Goal: Use online tool/utility: Utilize a website feature to perform a specific function

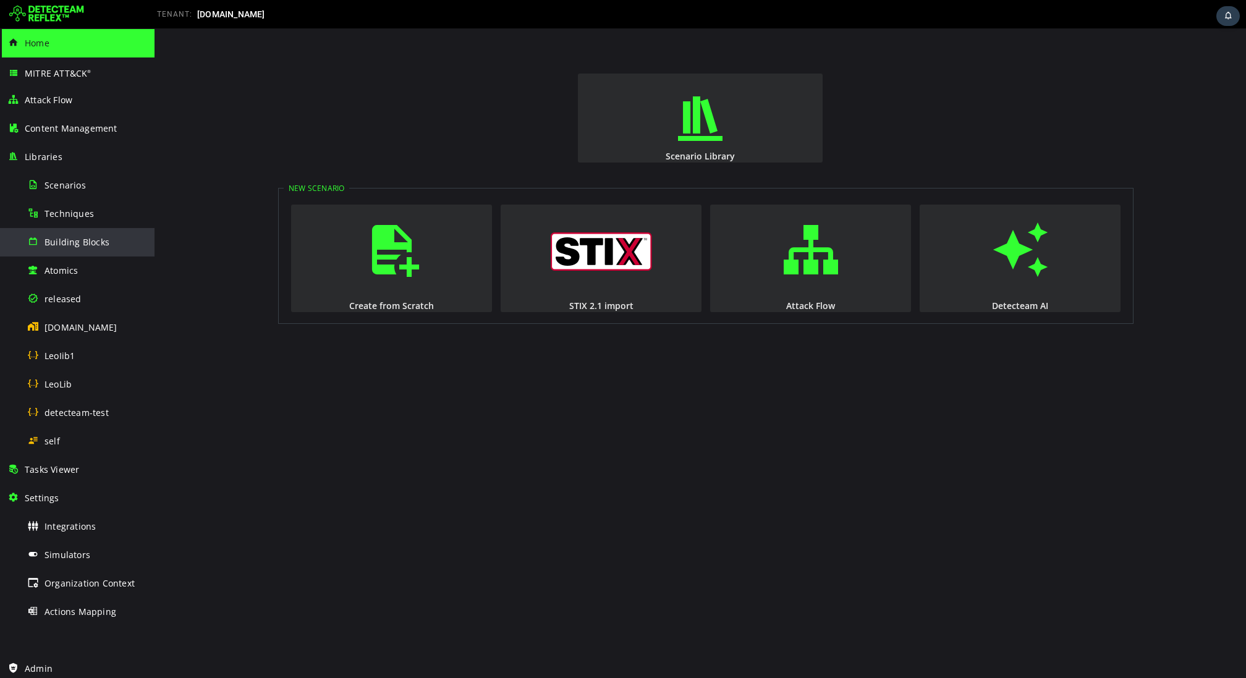
click at [84, 248] on div "Building Blocks" at bounding box center [87, 242] width 120 height 28
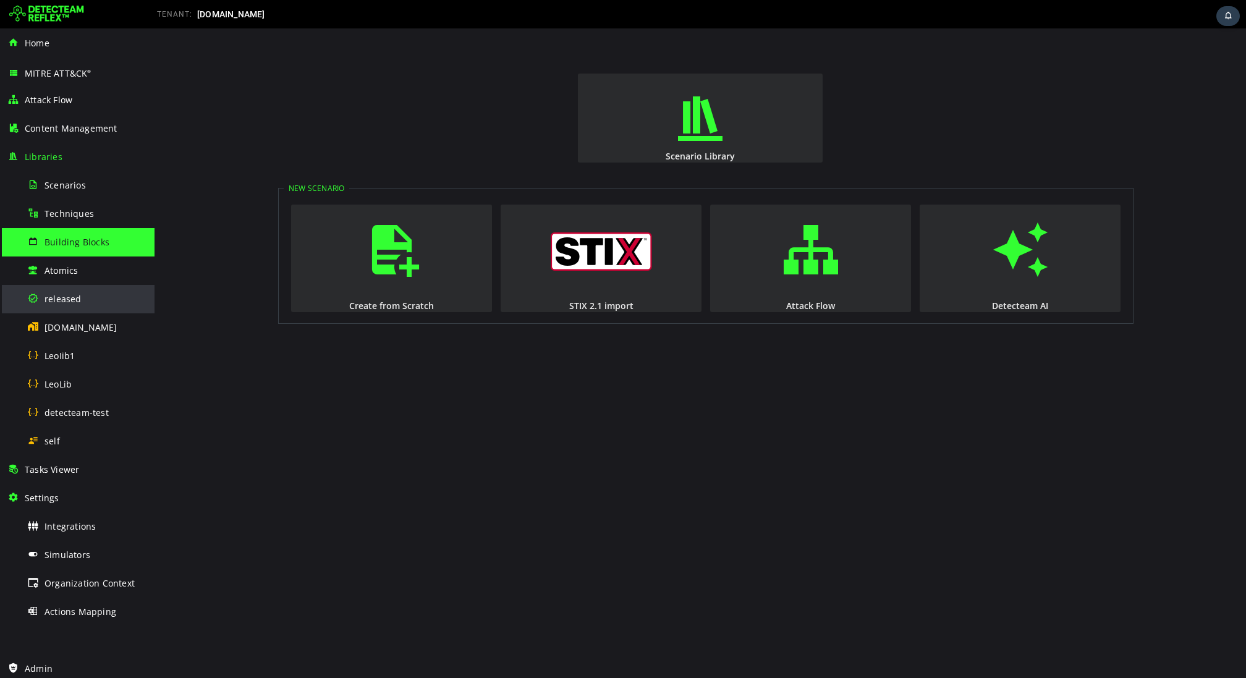
click at [72, 295] on span "released" at bounding box center [62, 299] width 37 height 12
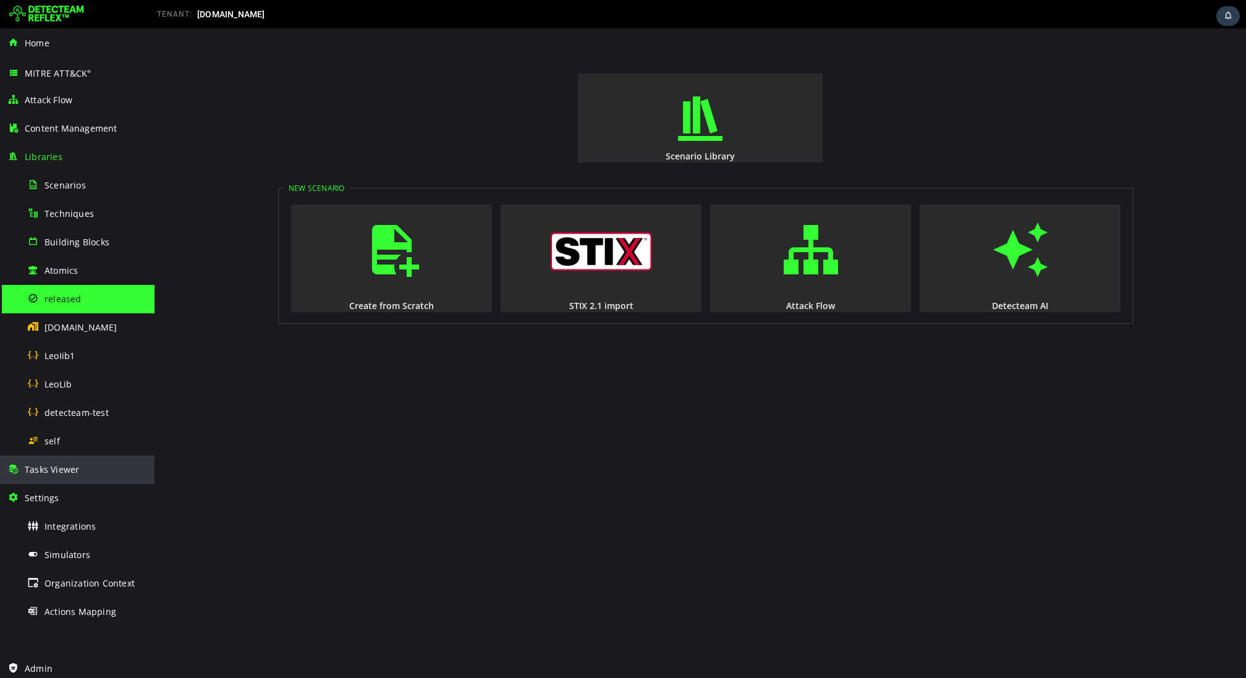
click at [80, 462] on div "Tasks Viewer" at bounding box center [77, 469] width 140 height 28
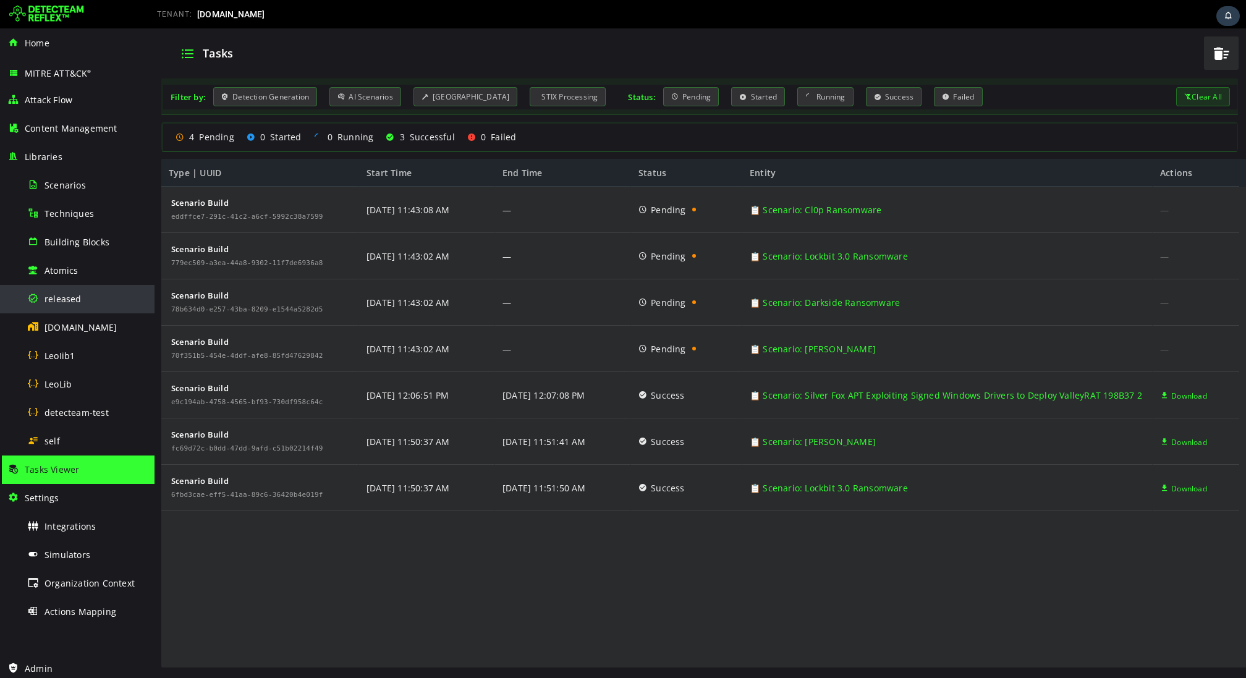
click at [48, 309] on div "released" at bounding box center [87, 299] width 120 height 28
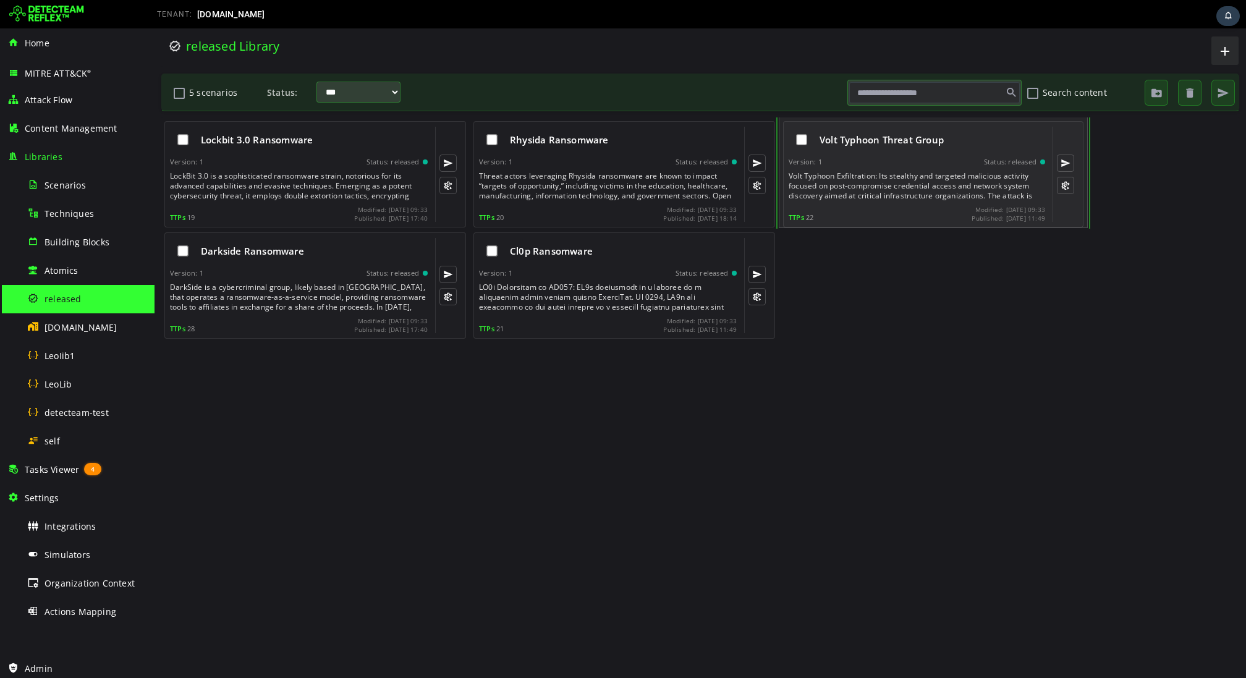
click at [863, 148] on div "Volt Typhoon Threat Group" at bounding box center [917, 140] width 256 height 26
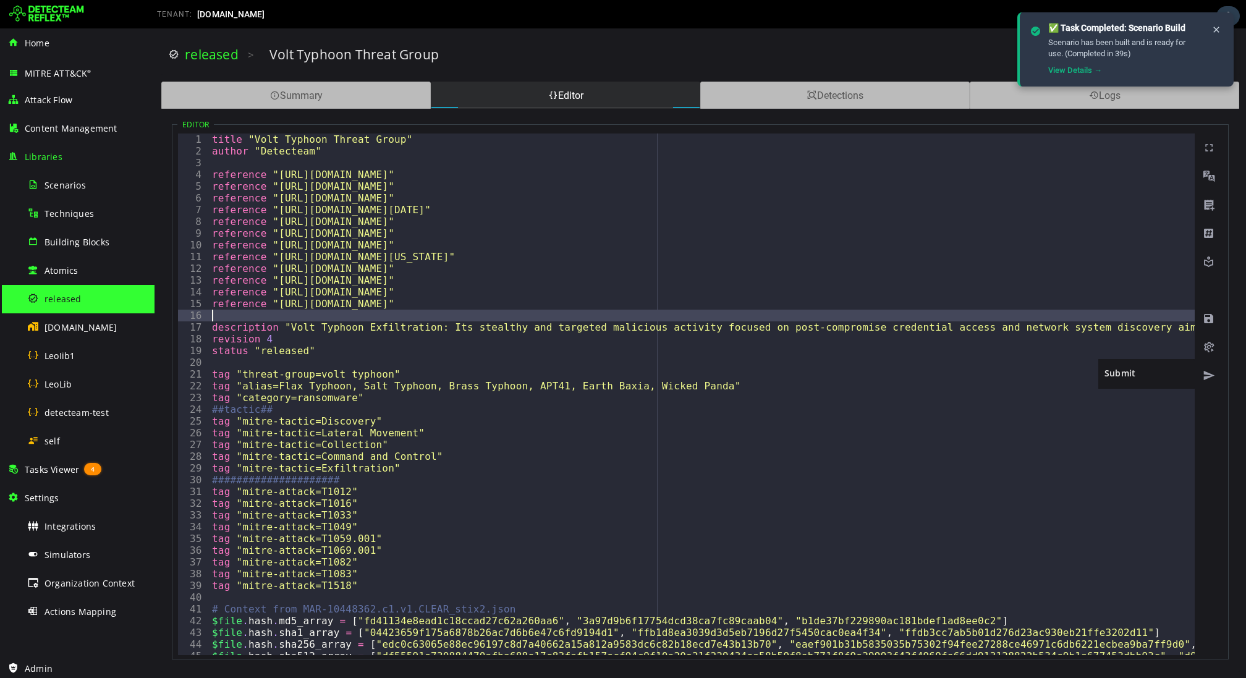
click at [1207, 378] on span at bounding box center [1209, 376] width 12 height 12
click at [1215, 30] on icon at bounding box center [1216, 30] width 10 height 11
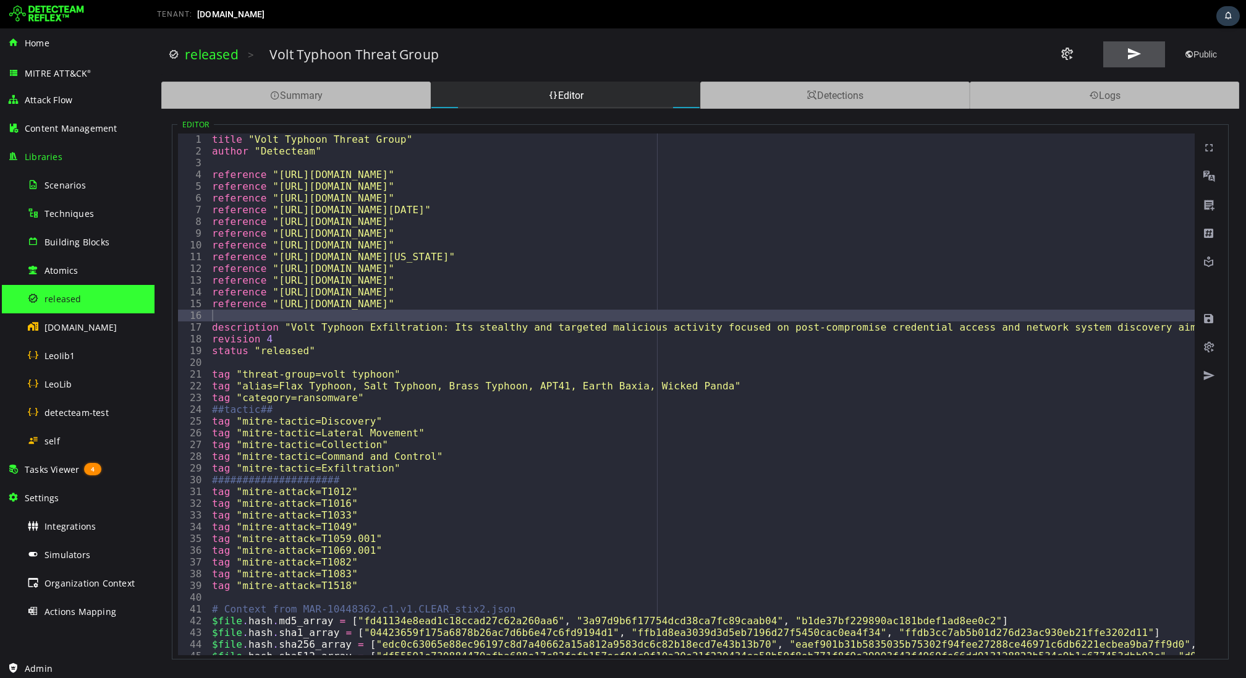
click at [1128, 63] on button at bounding box center [1134, 54] width 62 height 26
click at [1131, 55] on span at bounding box center [1134, 54] width 15 height 17
click at [1127, 56] on span at bounding box center [1134, 54] width 15 height 17
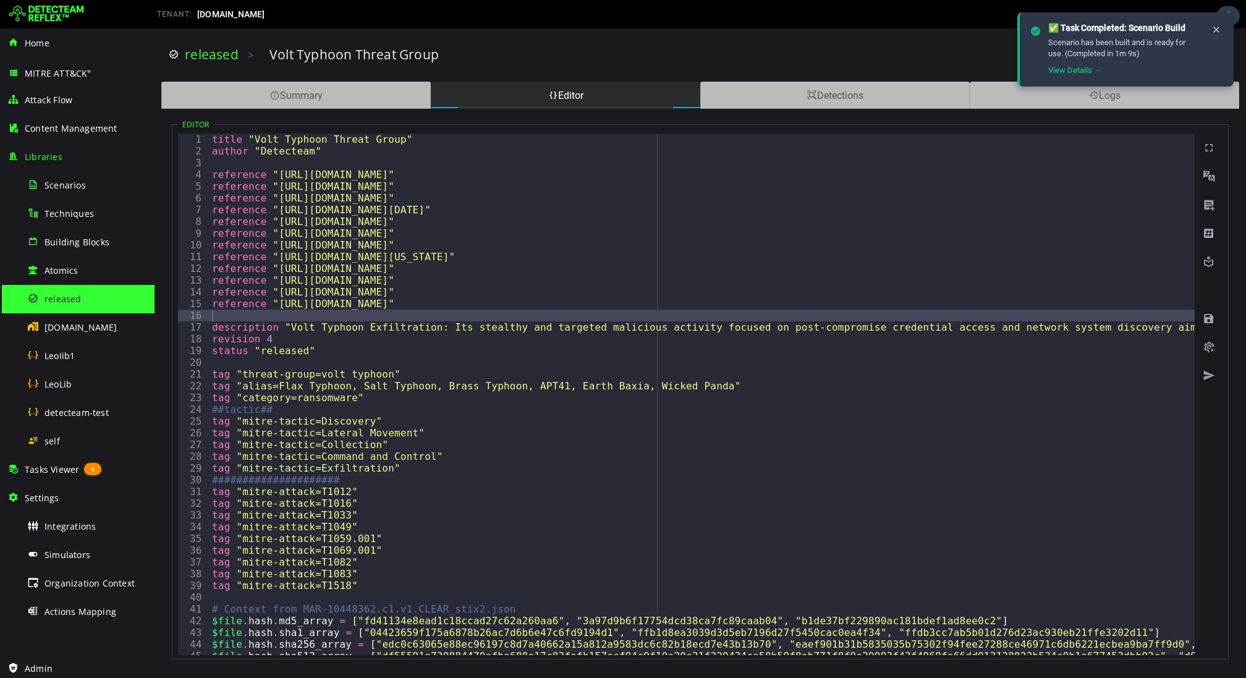
click at [1225, 32] on div "✅ Task Completed: Scenario Build Scenario has been built and is ready for use. …" at bounding box center [1125, 49] width 216 height 74
click at [1217, 32] on icon at bounding box center [1216, 30] width 10 height 11
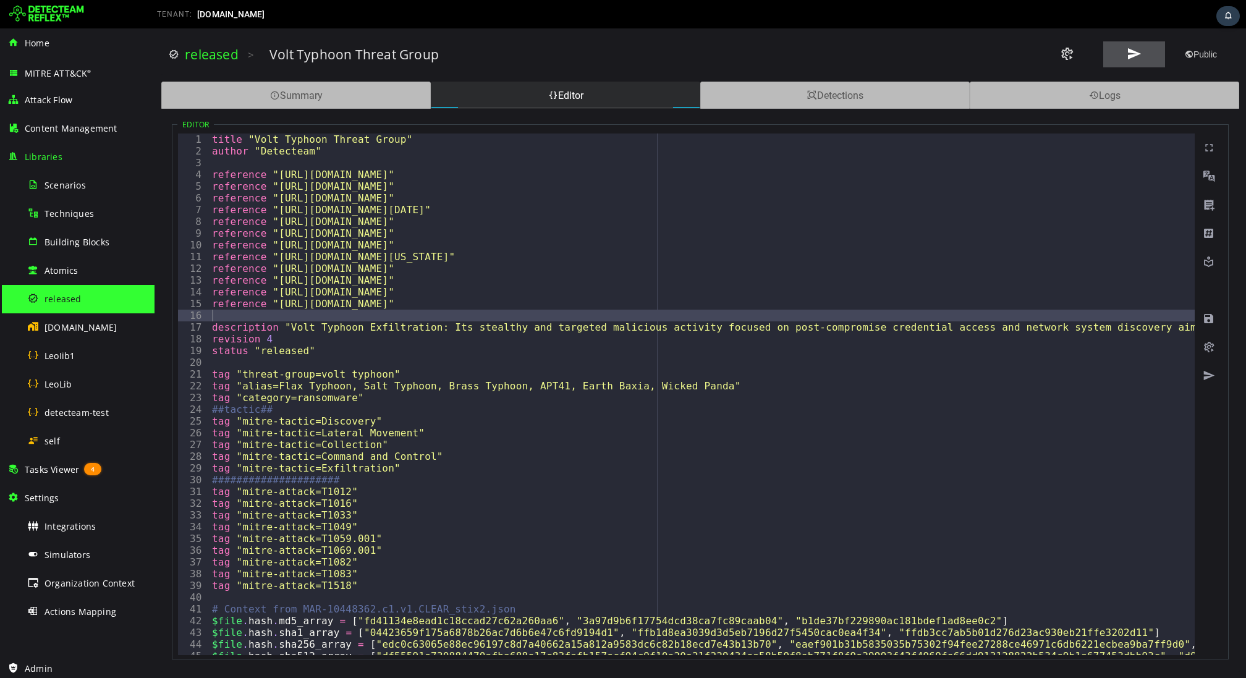
click at [1127, 51] on span at bounding box center [1134, 54] width 15 height 17
click at [1135, 48] on span at bounding box center [1134, 54] width 15 height 17
click at [93, 468] on span "4" at bounding box center [92, 469] width 19 height 14
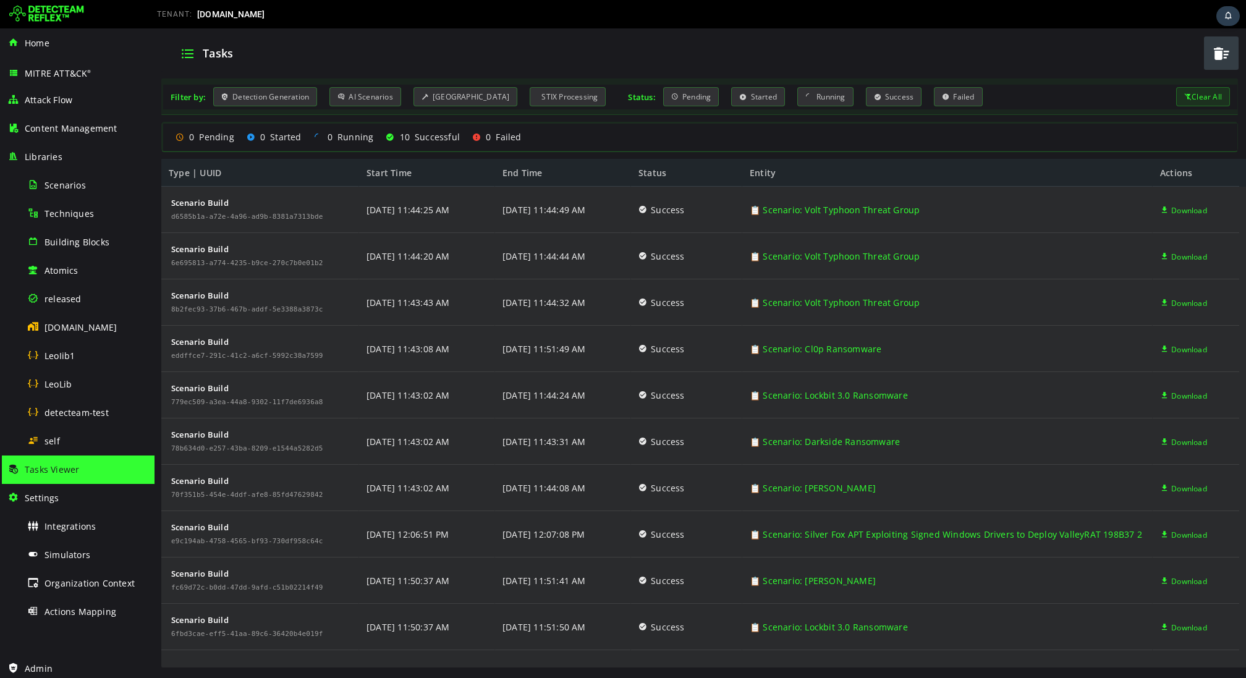
click at [1206, 52] on button "button" at bounding box center [1221, 52] width 35 height 33
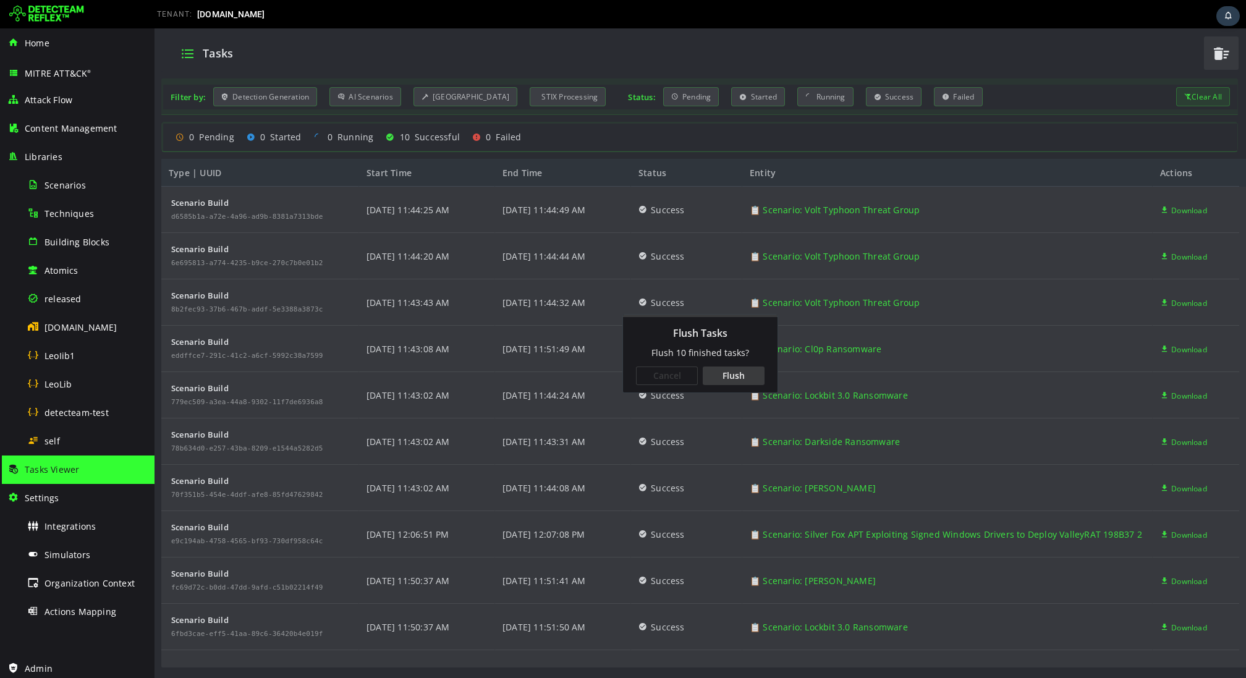
click at [745, 372] on div "Flush" at bounding box center [734, 375] width 62 height 19
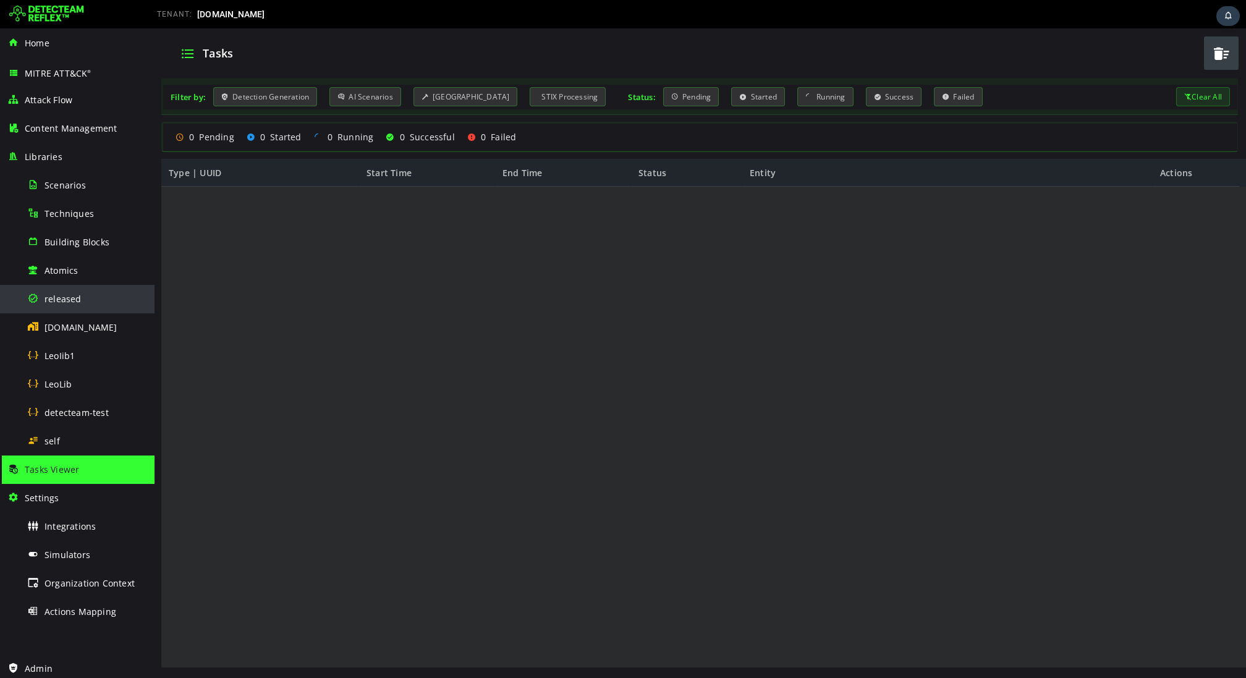
click at [64, 293] on span "released" at bounding box center [62, 299] width 37 height 12
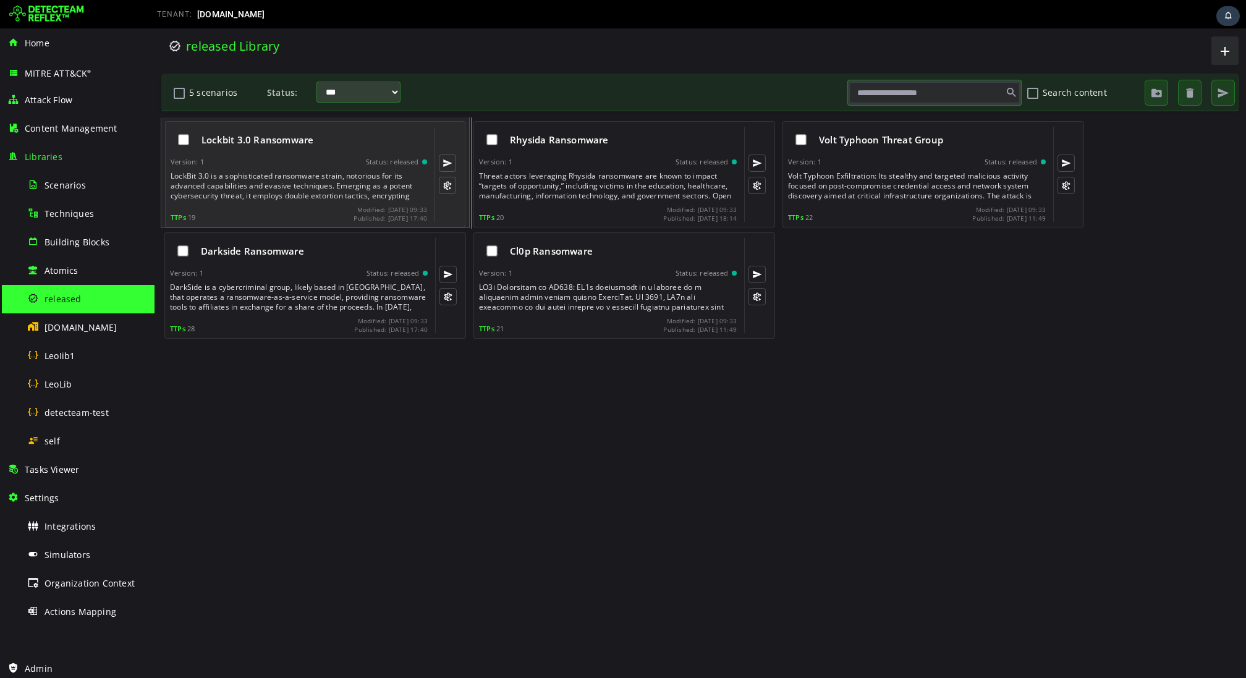
click at [269, 200] on div "Lockbit 3.0 Ransomware Version: 1 Status: released TTPs 19 Modified: 2025-09-16…" at bounding box center [299, 174] width 256 height 95
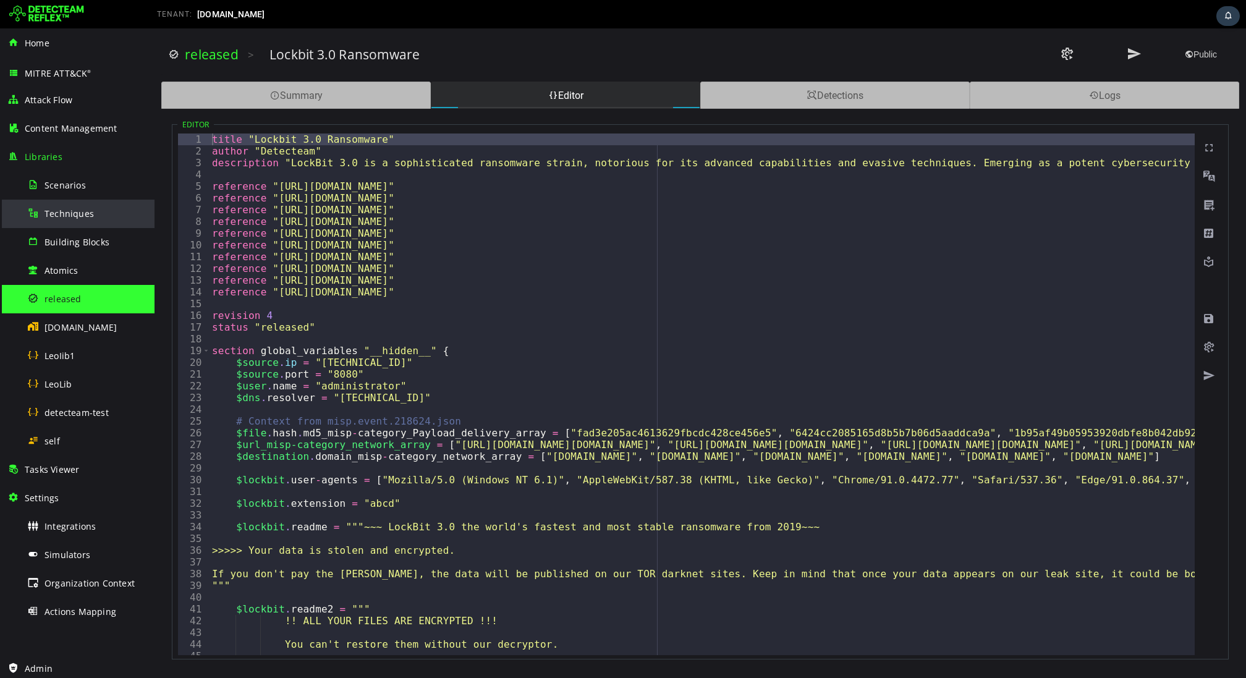
click at [85, 212] on span "Techniques" at bounding box center [68, 214] width 49 height 12
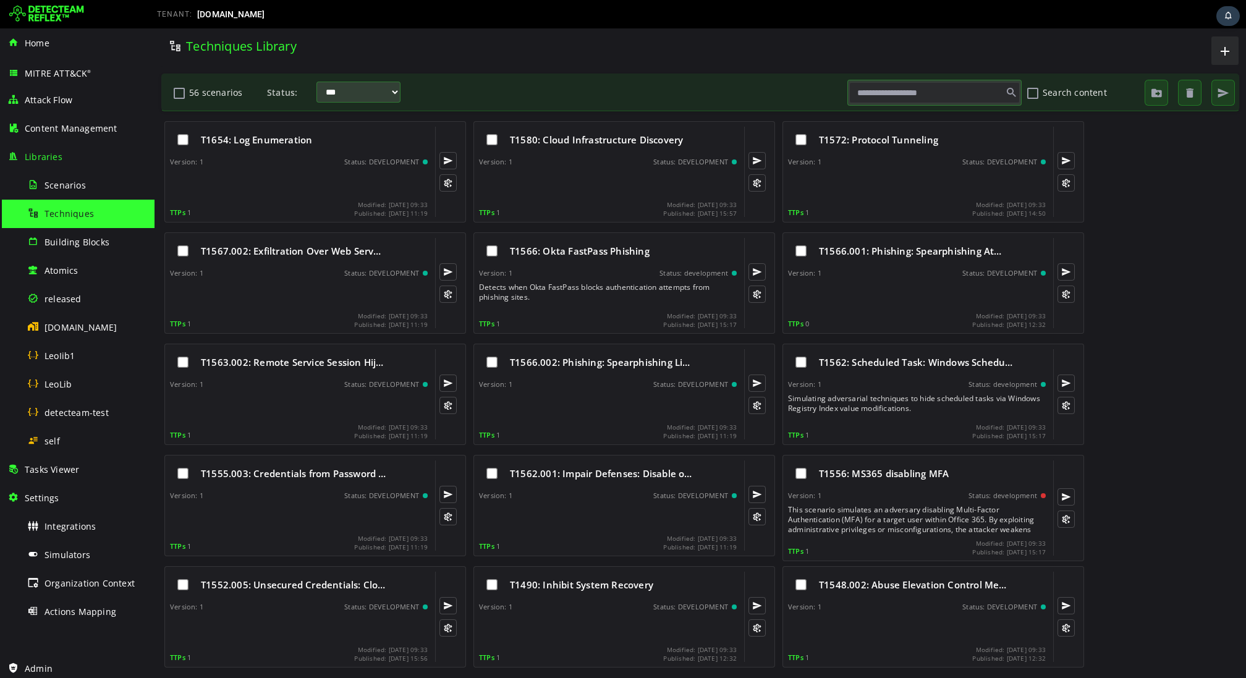
click at [886, 91] on input "text" at bounding box center [934, 92] width 171 height 21
paste input "********"
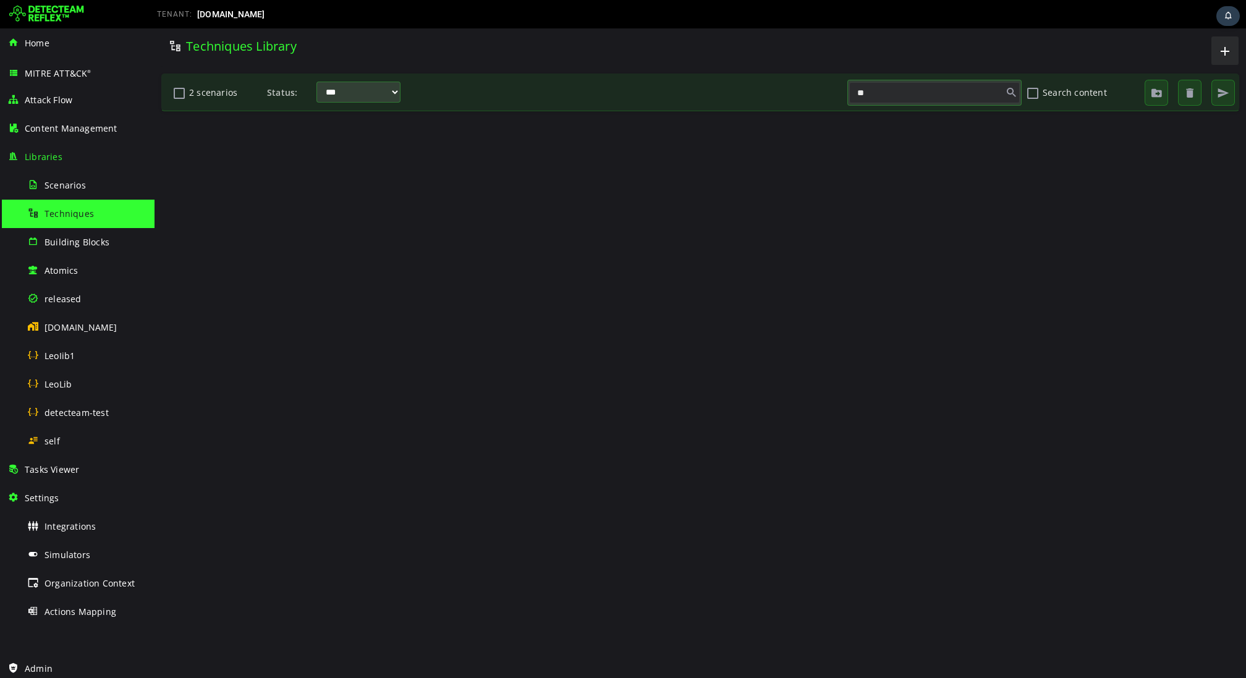
type input "*"
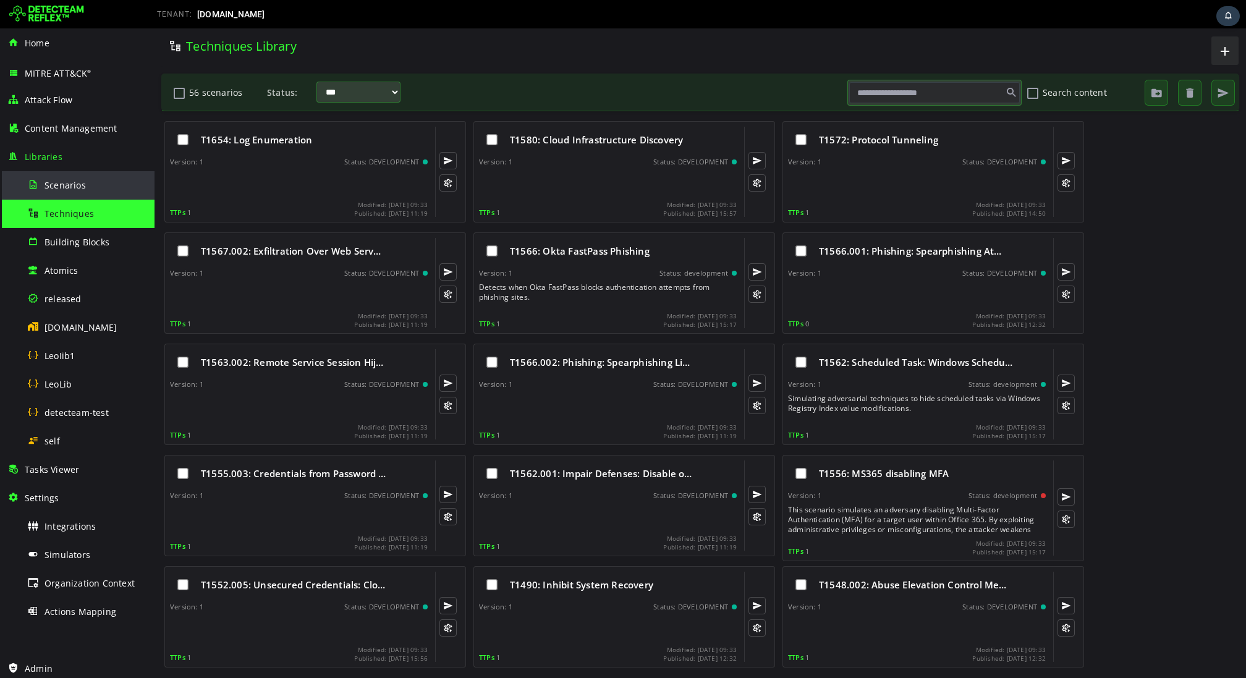
click at [78, 187] on span "Scenarios" at bounding box center [64, 185] width 41 height 12
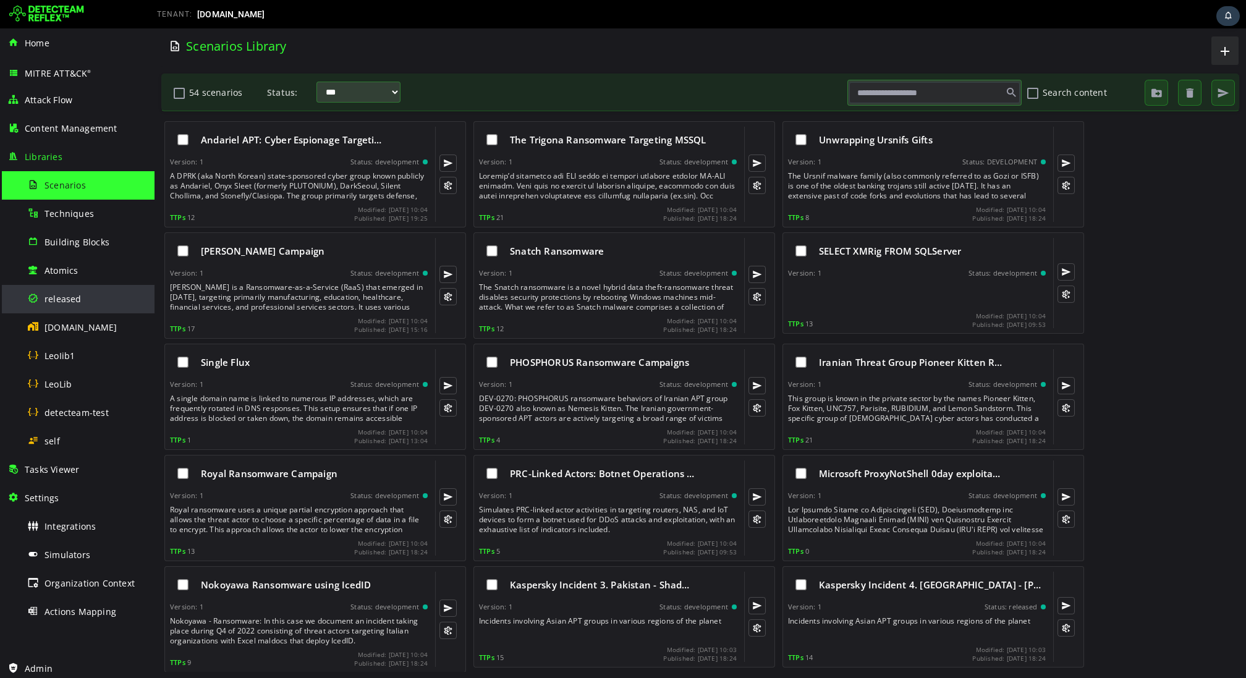
click at [90, 293] on div "released" at bounding box center [87, 299] width 120 height 28
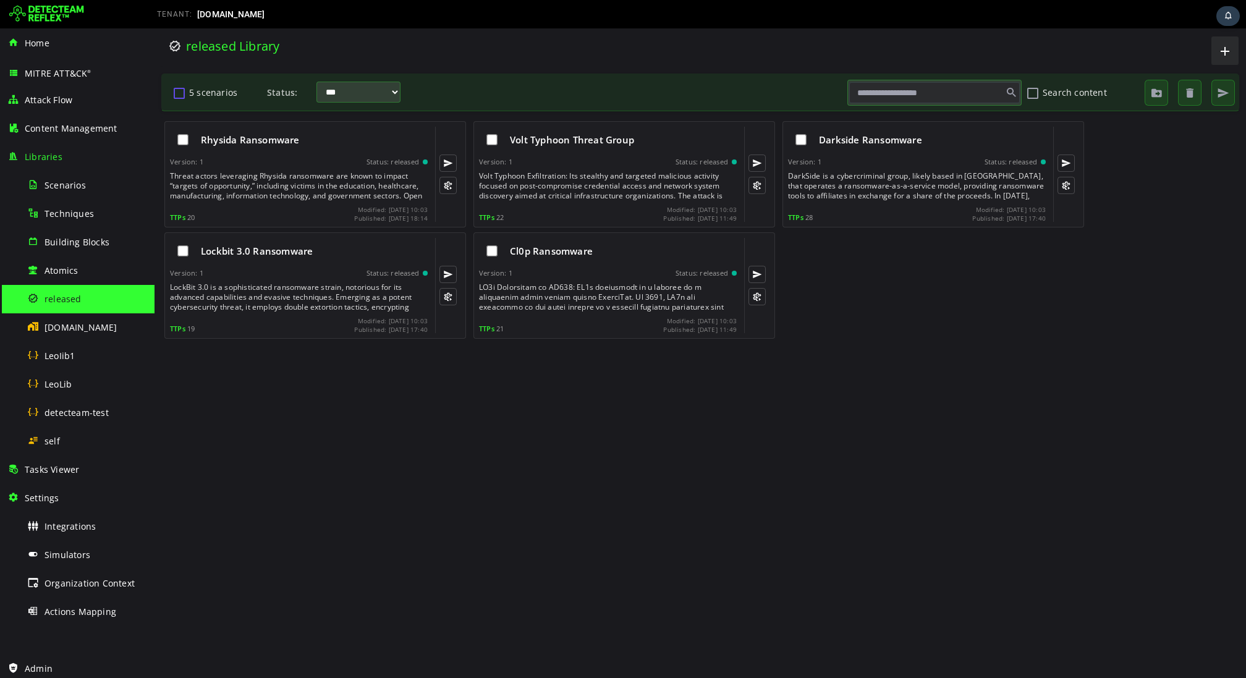
click at [177, 94] on button "5 scenarios" at bounding box center [179, 92] width 15 height 21
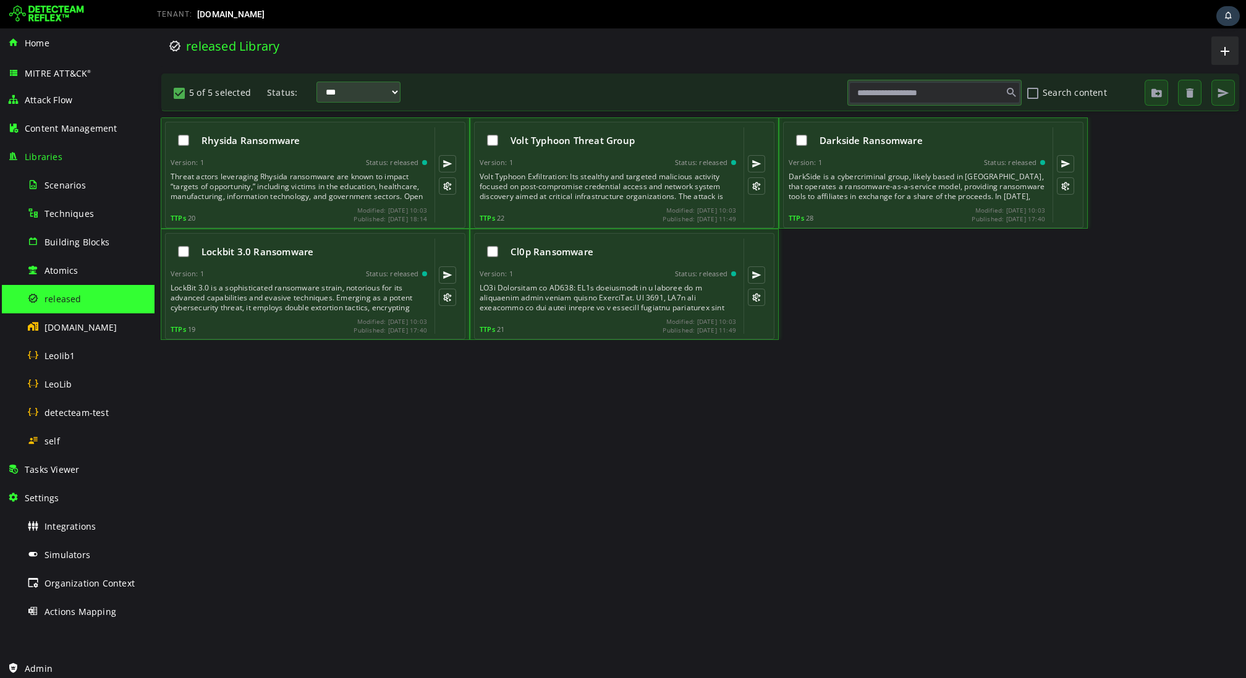
click at [177, 94] on button "5 of 5 selected" at bounding box center [179, 92] width 15 height 21
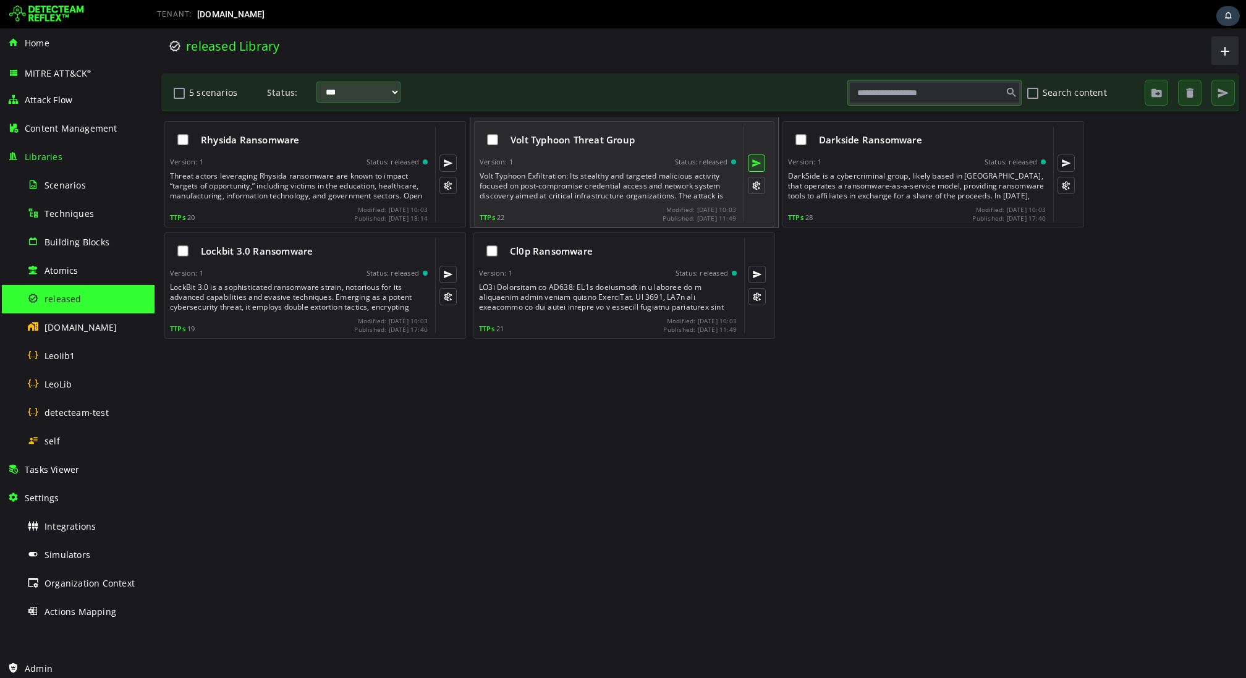
click at [758, 161] on button at bounding box center [756, 162] width 17 height 17
click at [563, 185] on div "Volt Typhoon Exfiltration: Its stealthy and targeted malicious activity focused…" at bounding box center [609, 186] width 259 height 30
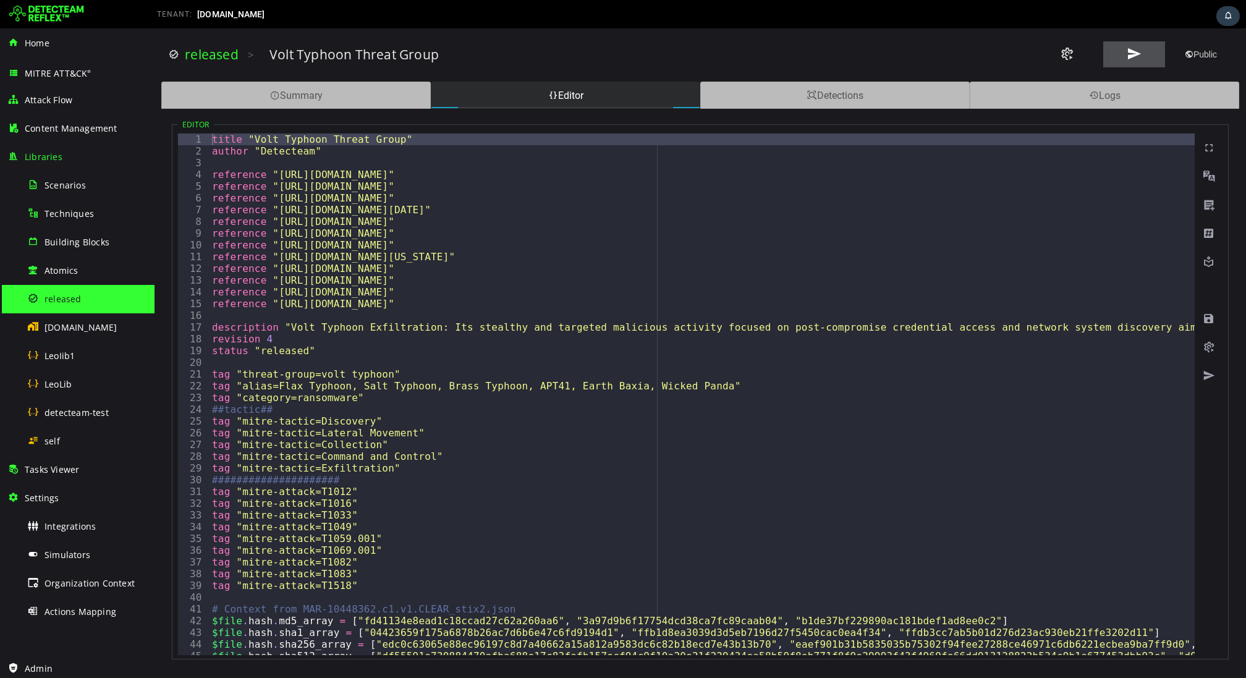
click at [1144, 56] on button at bounding box center [1134, 54] width 62 height 26
click at [211, 55] on link "released" at bounding box center [212, 54] width 54 height 17
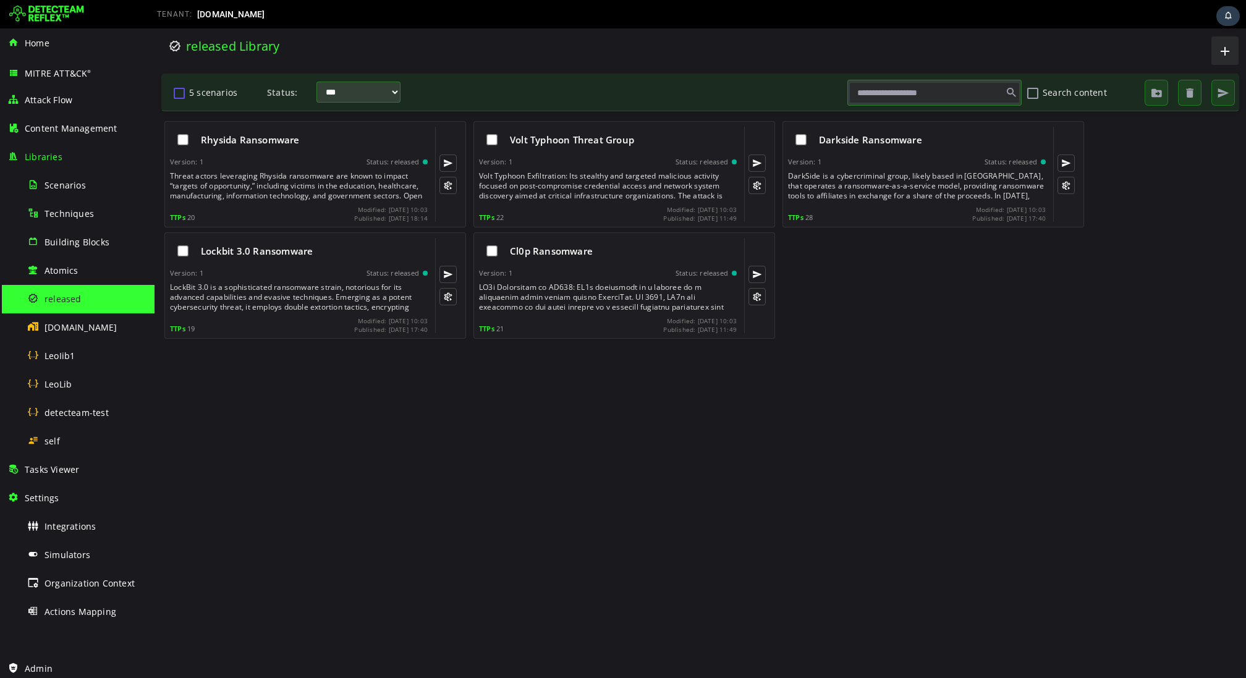
click at [179, 91] on button "5 scenarios" at bounding box center [179, 92] width 15 height 21
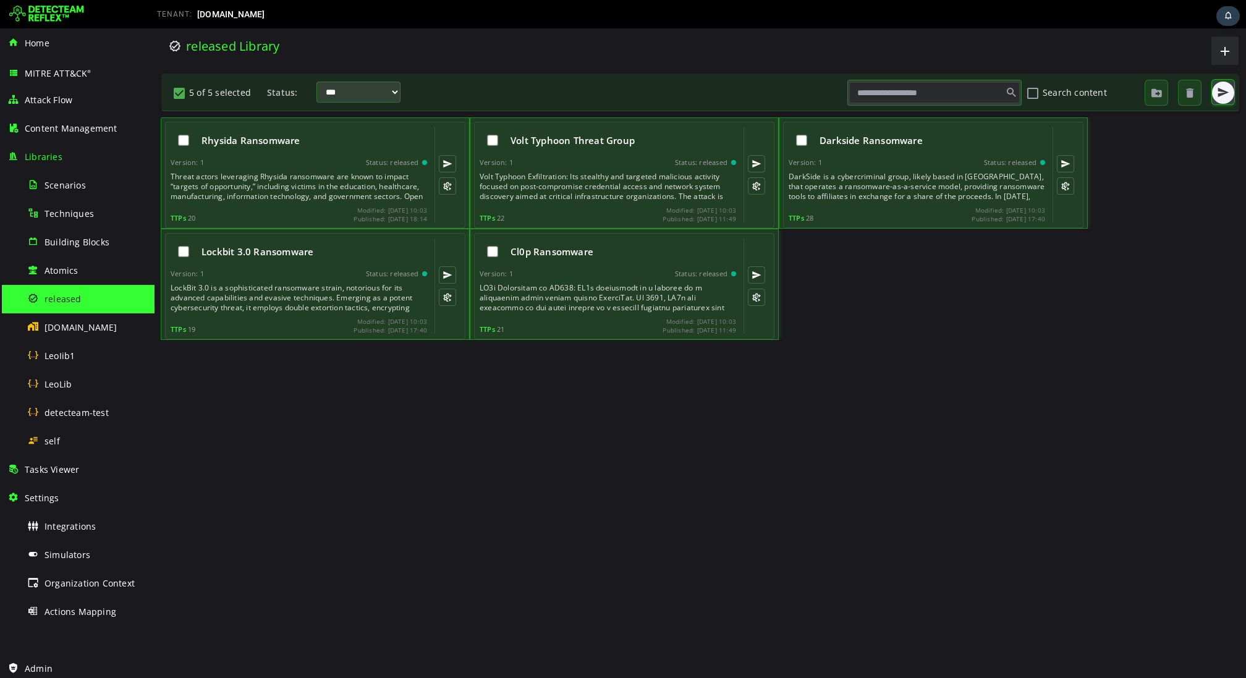
click at [1217, 98] on span "button" at bounding box center [1223, 93] width 12 height 12
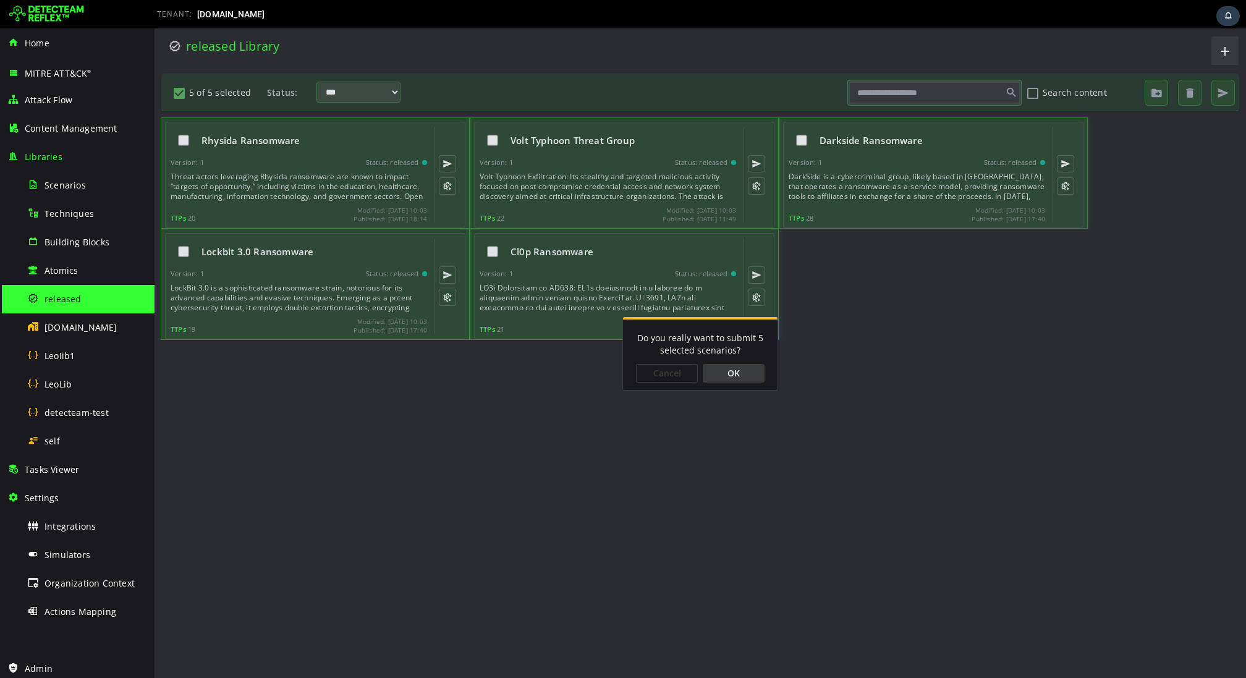
click at [748, 376] on div "OK" at bounding box center [734, 373] width 62 height 19
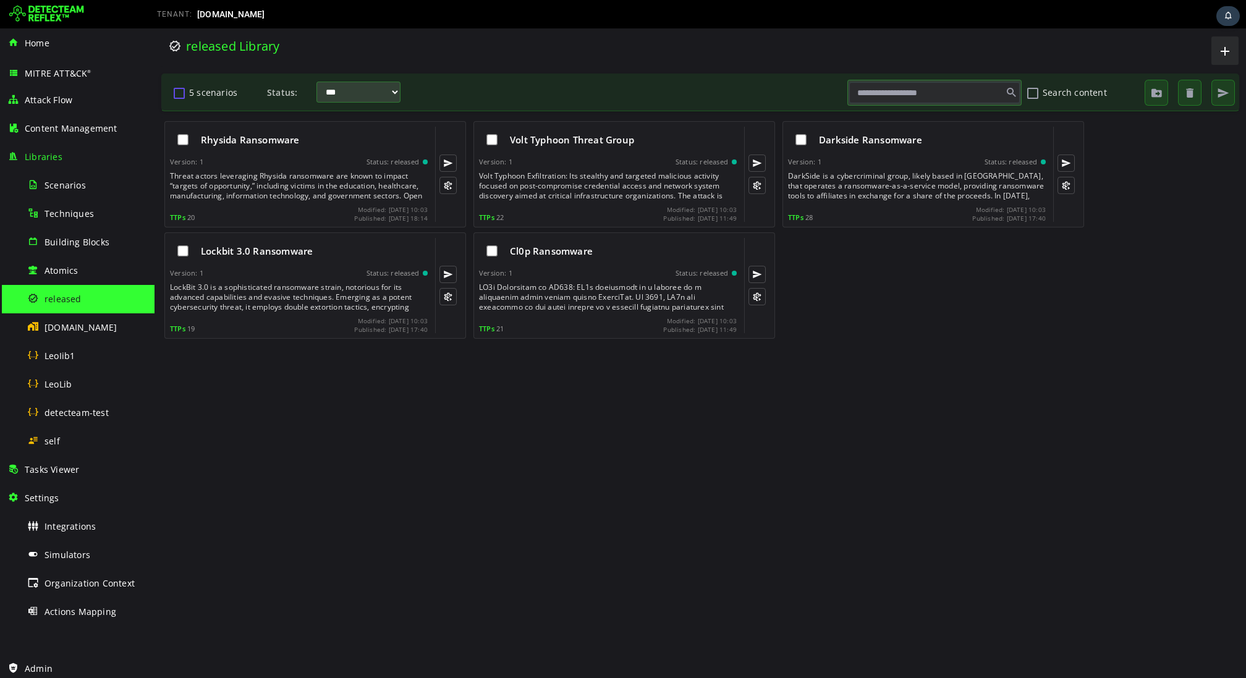
click at [179, 96] on button "5 scenarios" at bounding box center [179, 92] width 15 height 21
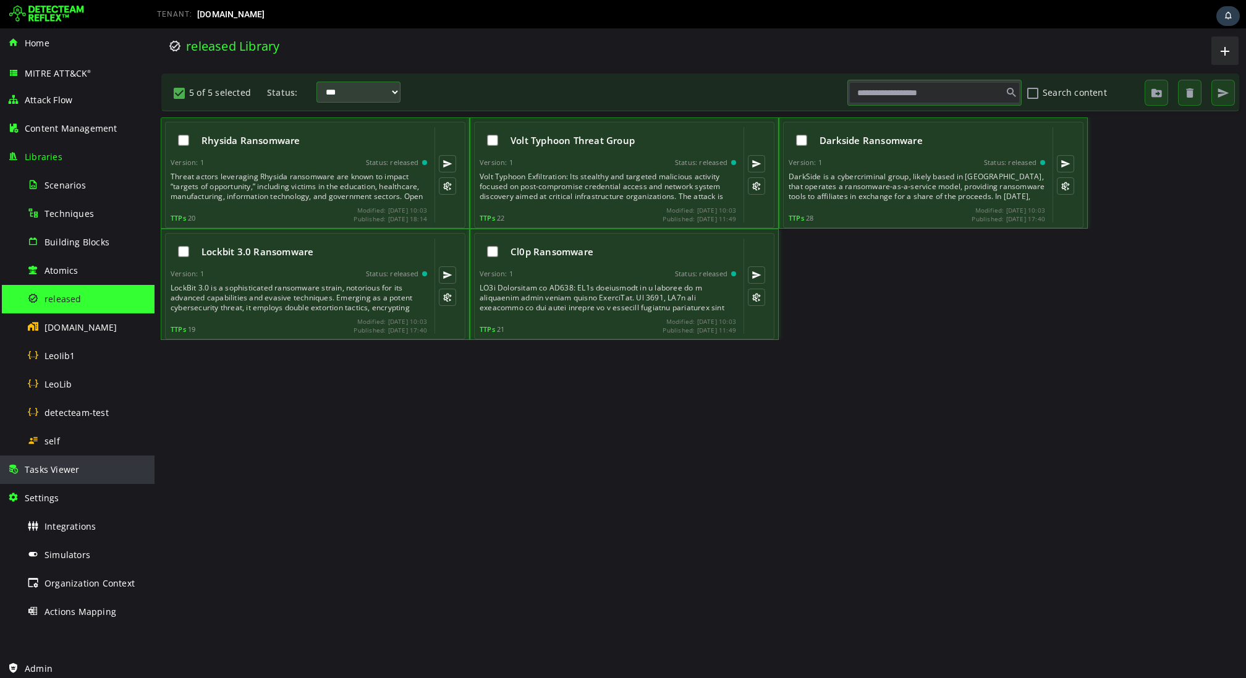
click at [44, 480] on div "Tasks Viewer" at bounding box center [77, 469] width 140 height 28
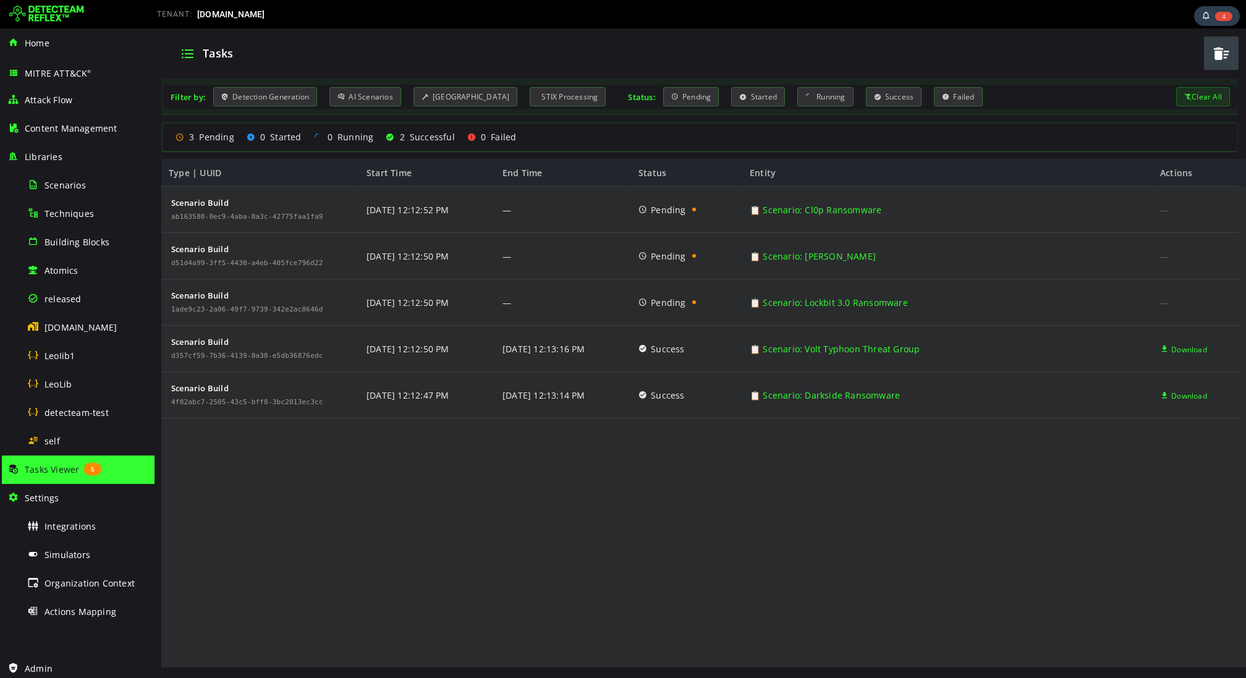
click at [285, 465] on div "Scenario Build ab163580-0ec9-4aba-8a3c-42775faa1fa9 Scenario Build d51d4a99-3ff…" at bounding box center [700, 428] width 1078 height 482
